Goal: Obtain resource: Obtain resource

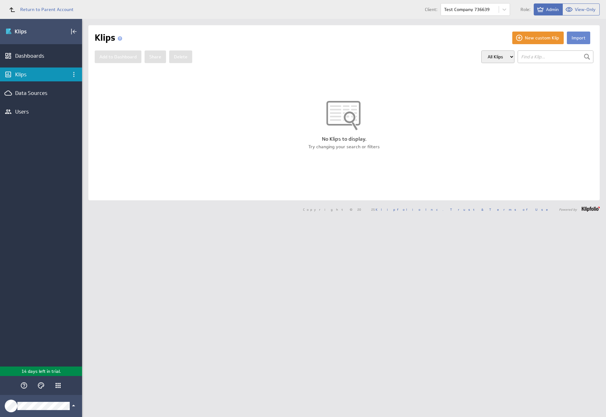
click at [573, 38] on button "Import" at bounding box center [578, 38] width 23 height 13
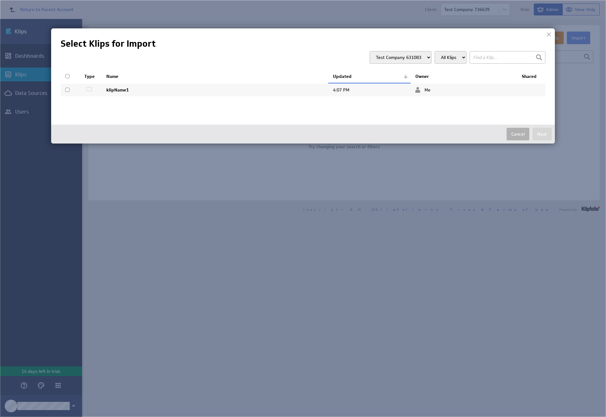
click at [67, 90] on input "checkbox" at bounding box center [67, 90] width 4 height 4
checkbox input "true"
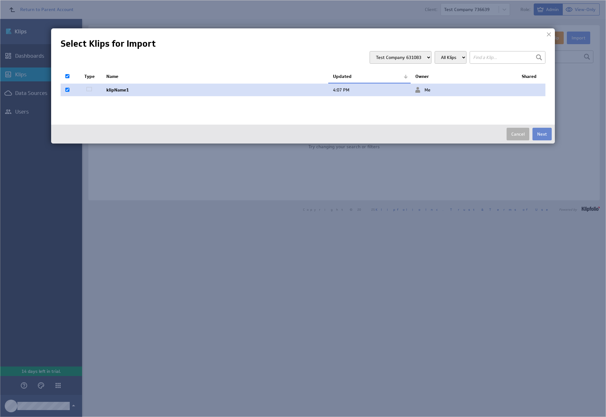
click at [542, 134] on button "Next" at bounding box center [541, 134] width 19 height 13
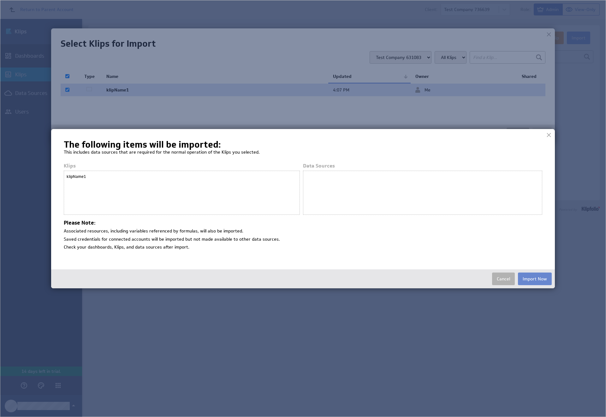
click at [534, 279] on button "Import Now" at bounding box center [535, 279] width 34 height 13
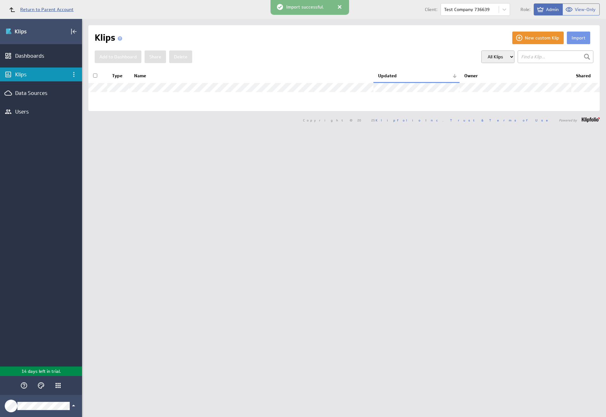
click at [38, 9] on span "Return to Parent Account" at bounding box center [46, 9] width 53 height 4
